Goal: Information Seeking & Learning: Learn about a topic

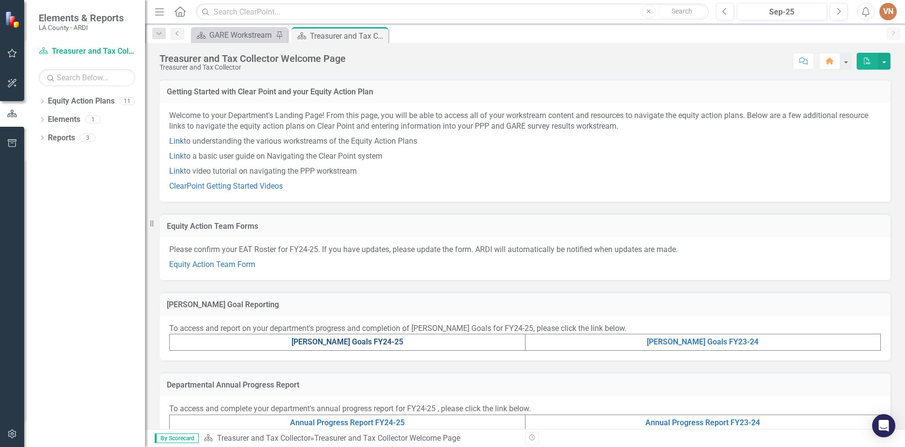
click at [340, 343] on link "[PERSON_NAME] Goals FY24-25" at bounding box center [348, 341] width 112 height 9
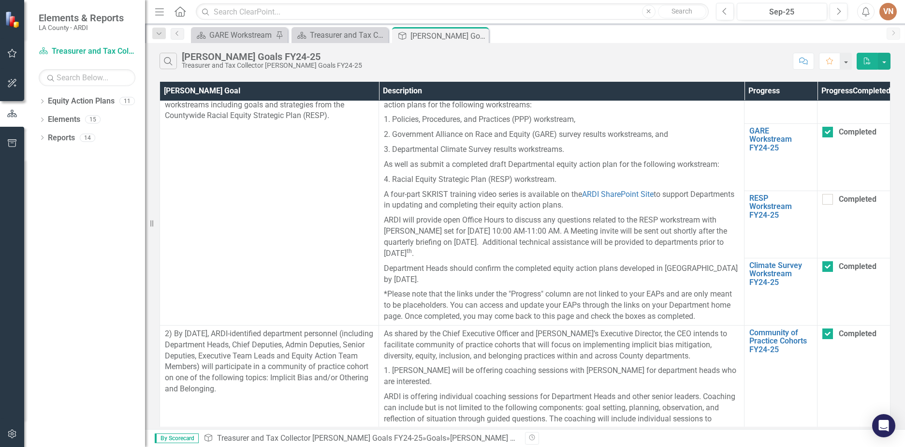
scroll to position [13, 0]
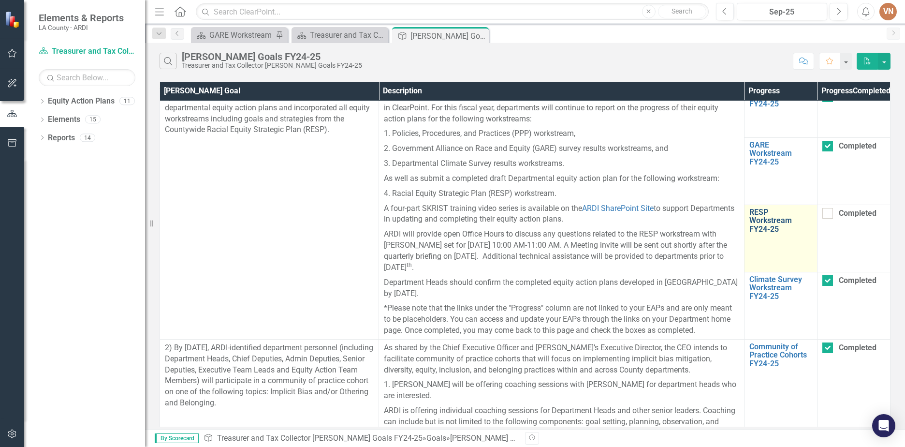
click at [437, 228] on link "RESP Workstream FY24-25" at bounding box center [781, 221] width 63 height 26
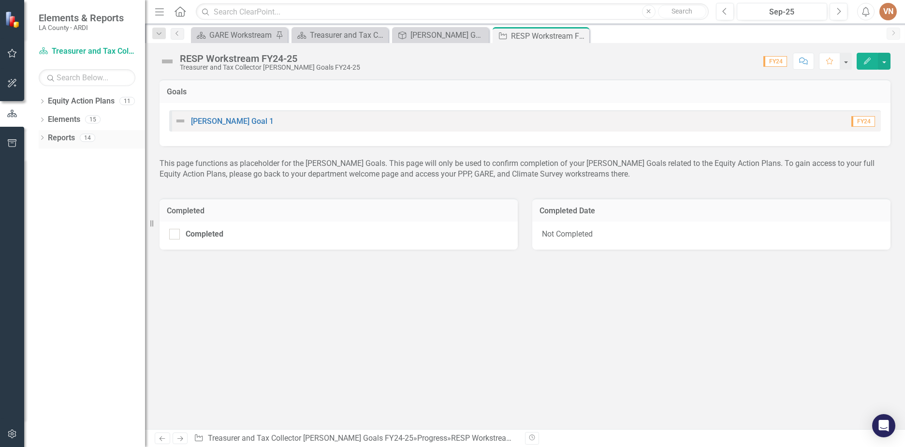
click at [70, 142] on link "Reports" at bounding box center [61, 138] width 27 height 11
click at [86, 49] on link "Equity Action Plan Treasurer and Tax Collector [PERSON_NAME] Goals FY24-25" at bounding box center [87, 51] width 97 height 11
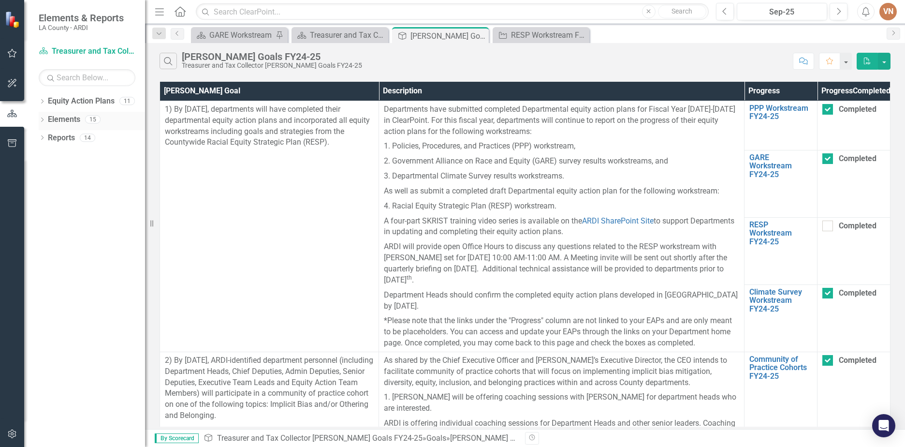
click at [42, 119] on icon "Dropdown" at bounding box center [42, 120] width 7 height 5
click at [40, 193] on icon "Dropdown" at bounding box center [42, 193] width 7 height 5
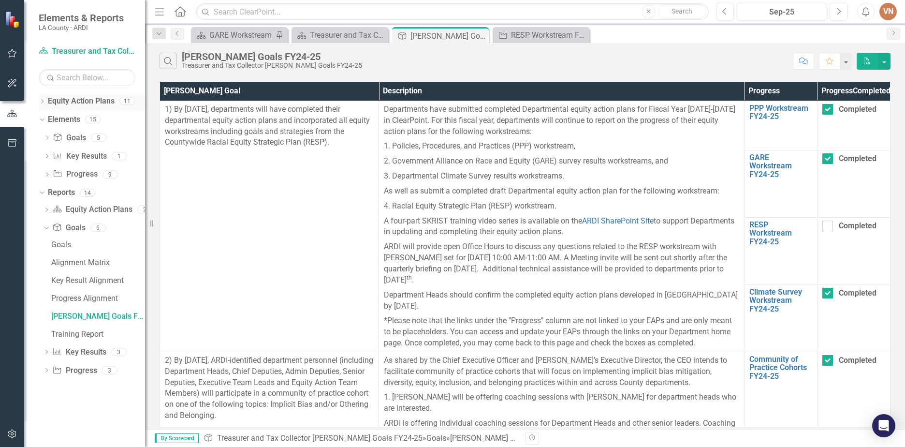
click at [40, 101] on icon "Dropdown" at bounding box center [42, 102] width 7 height 5
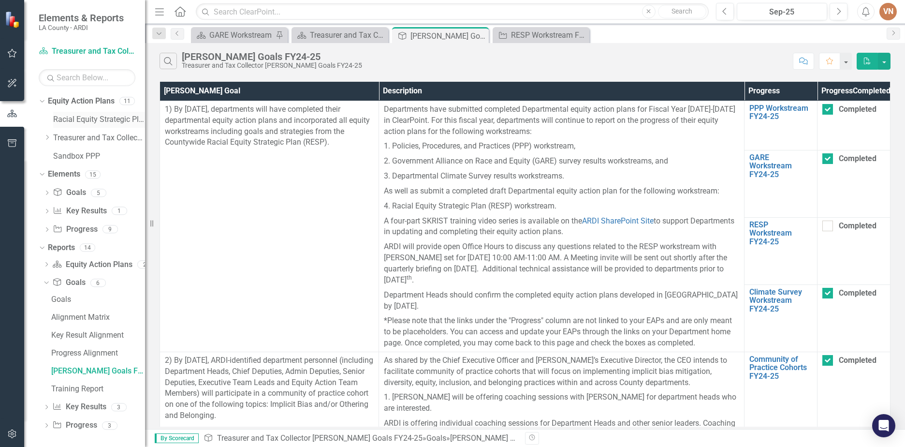
click at [107, 119] on link "Racial Equity Strategic Plan" at bounding box center [99, 119] width 92 height 11
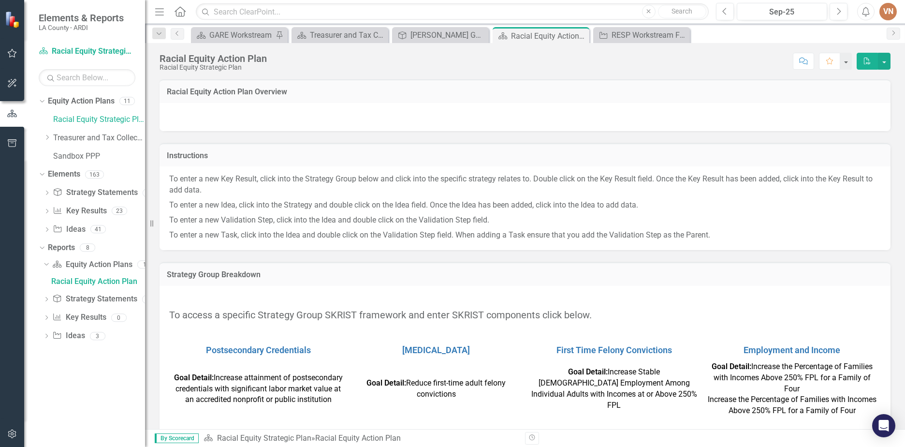
click at [229, 92] on h3 "Racial Equity Action Plan Overview" at bounding box center [525, 92] width 717 height 9
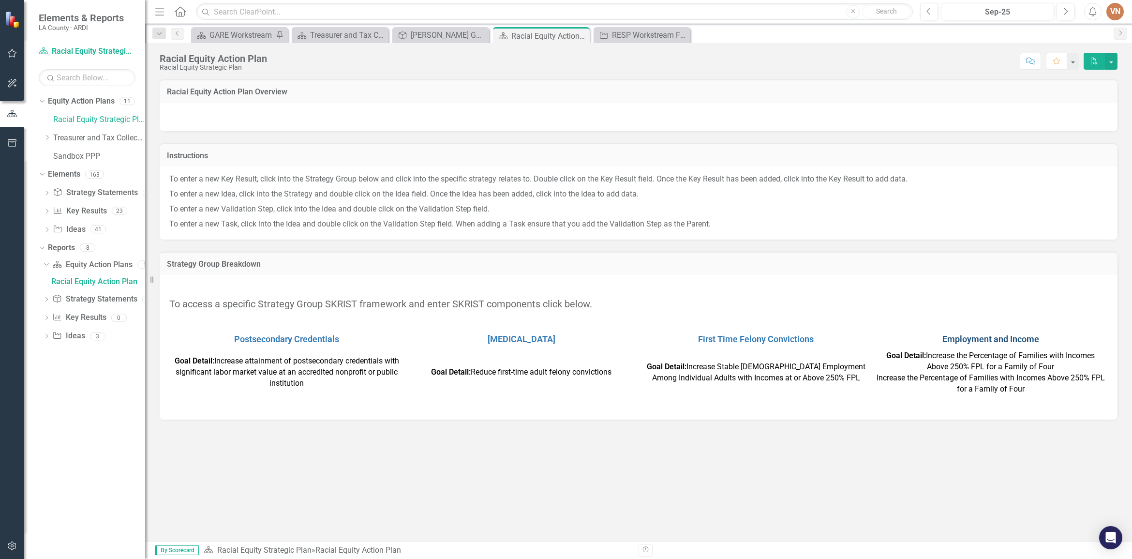
click at [437, 338] on link "Employment and Income" at bounding box center [990, 339] width 97 height 10
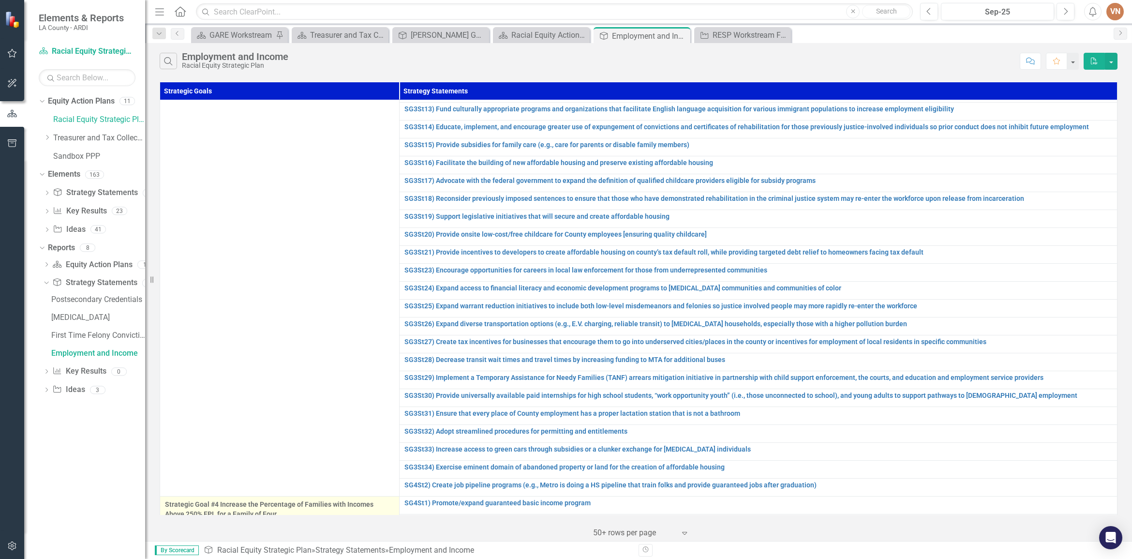
scroll to position [331, 0]
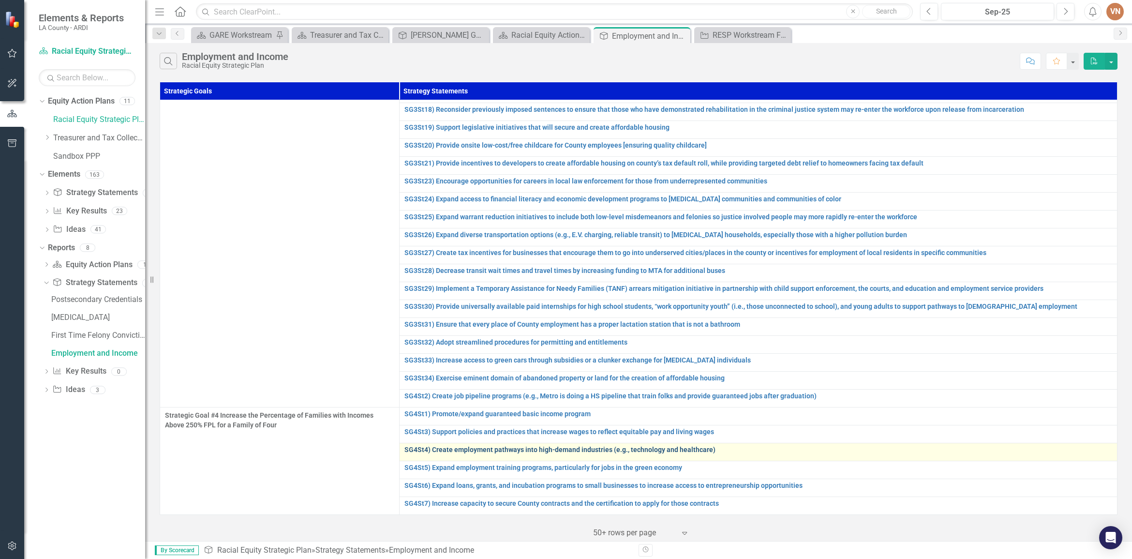
click at [437, 430] on link "SG4St4) Create employment pathways into high-demand industries (e.g., technolog…" at bounding box center [758, 449] width 708 height 7
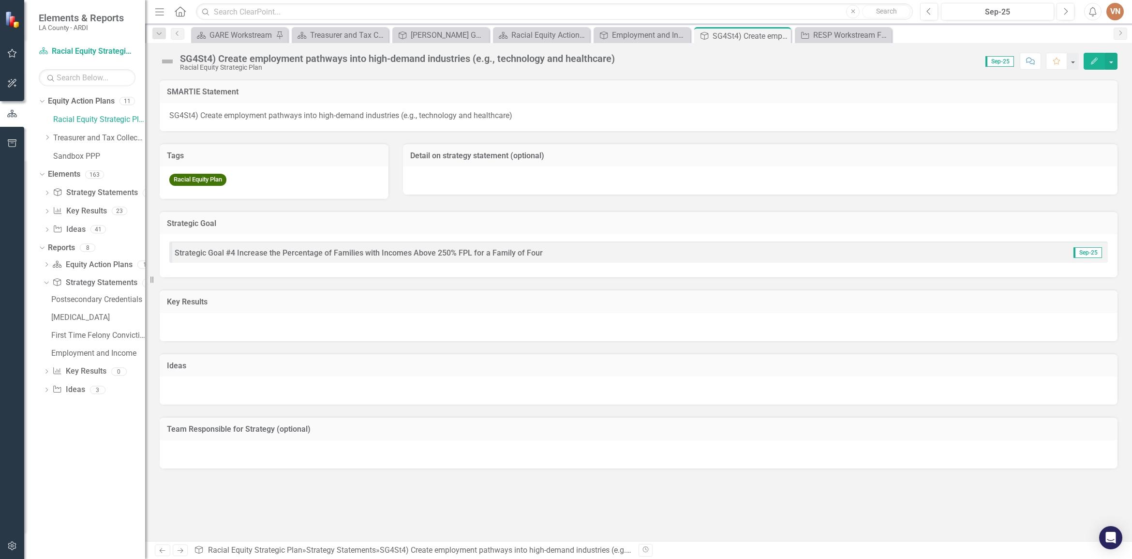
click at [174, 301] on h3 "Key Results" at bounding box center [638, 301] width 943 height 9
click at [188, 316] on div at bounding box center [639, 327] width 958 height 28
